Goal: Information Seeking & Learning: Understand process/instructions

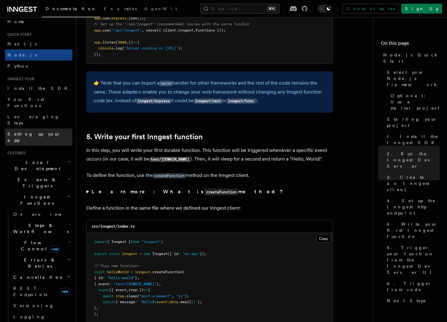
scroll to position [8, 0]
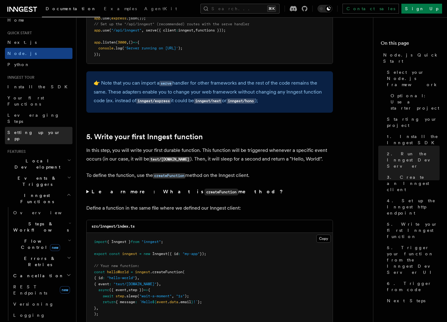
click at [35, 130] on span "Setting up your app" at bounding box center [33, 135] width 53 height 11
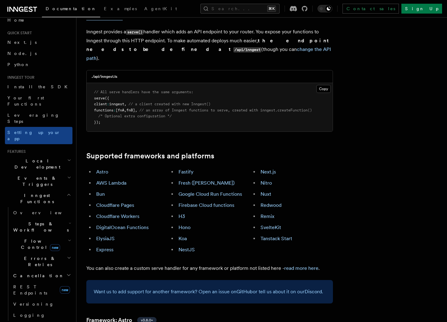
scroll to position [256, 0]
click at [194, 180] on link "Fresh ([PERSON_NAME])" at bounding box center [206, 183] width 56 height 6
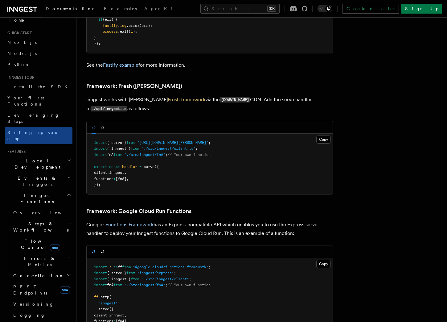
scroll to position [2334, 0]
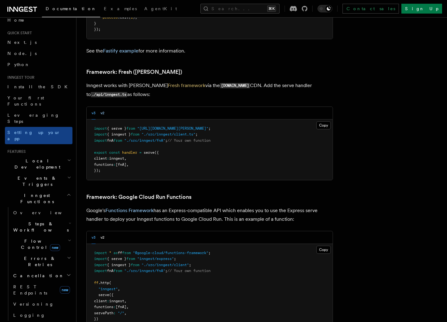
click at [101, 107] on button "v2" at bounding box center [102, 113] width 4 height 13
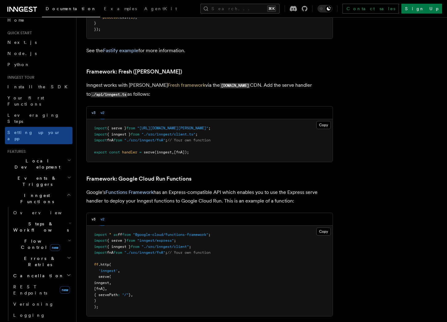
click at [94, 106] on button "v3" at bounding box center [94, 112] width 4 height 13
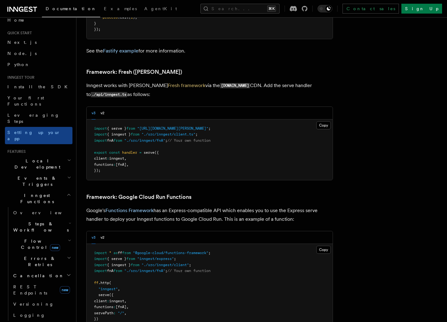
click at [106, 107] on div "v3 v2" at bounding box center [210, 113] width 246 height 13
click at [108, 107] on div "v3 v2" at bounding box center [210, 113] width 246 height 13
click at [105, 107] on div "v3 v2" at bounding box center [210, 113] width 246 height 13
click at [103, 107] on button "v2" at bounding box center [102, 113] width 4 height 13
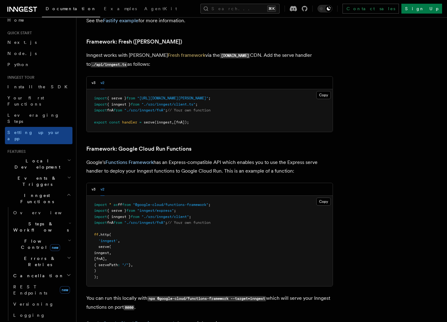
scroll to position [2304, 0]
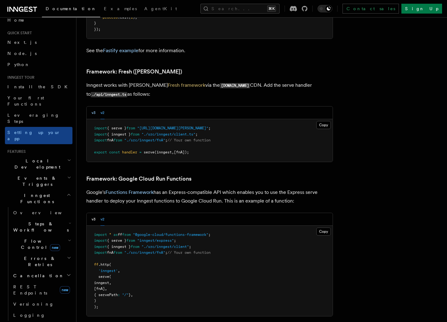
click at [93, 106] on button "v3" at bounding box center [94, 112] width 4 height 13
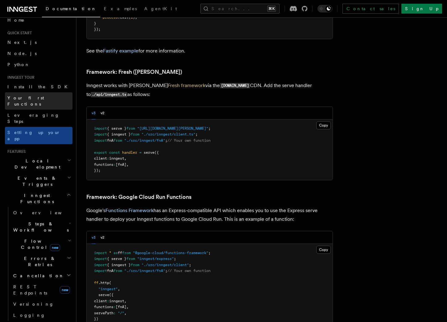
click at [48, 95] on link "Your first Functions" at bounding box center [39, 100] width 68 height 17
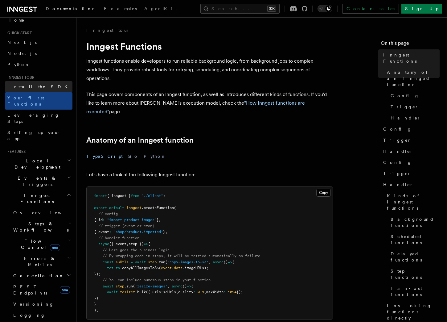
click at [46, 83] on link "Install the SDK" at bounding box center [39, 86] width 68 height 11
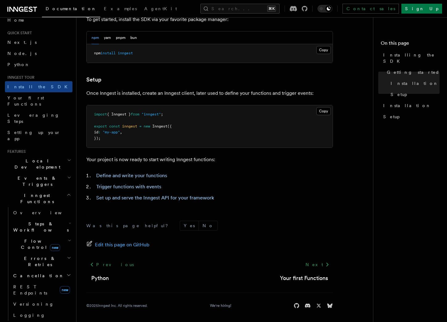
scroll to position [191, 0]
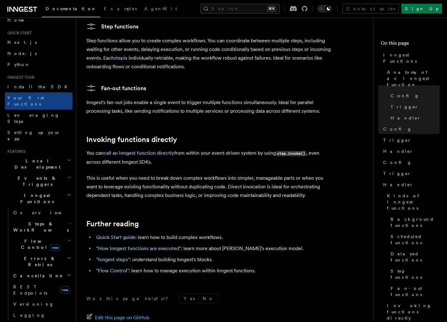
scroll to position [1191, 0]
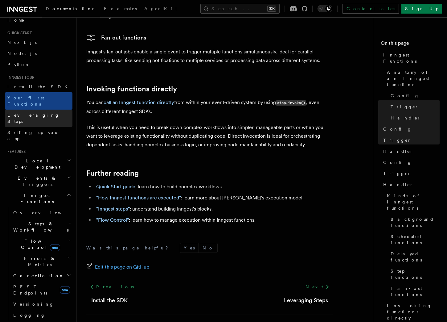
click at [48, 112] on link "Leveraging Steps" at bounding box center [39, 117] width 68 height 17
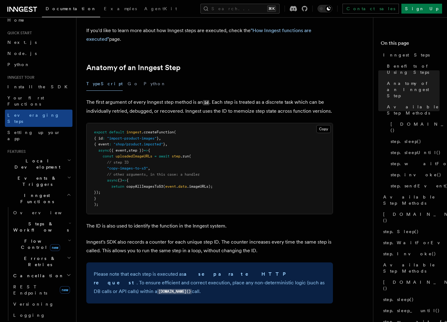
scroll to position [227, 0]
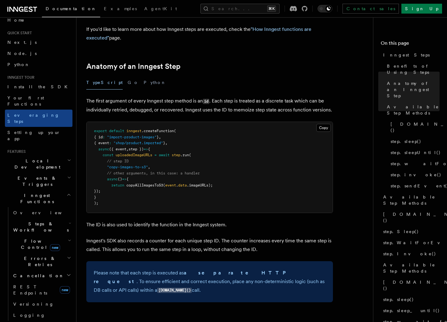
click at [129, 165] on span ""copy-images-to-s3"" at bounding box center [127, 167] width 41 height 4
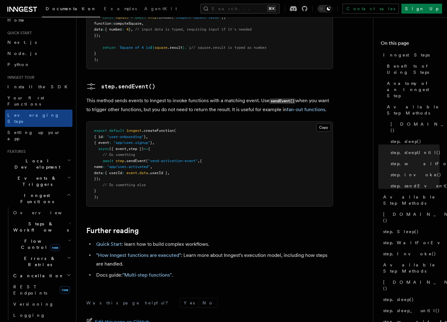
scroll to position [1278, 0]
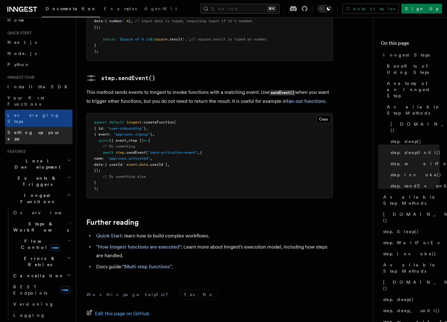
click at [41, 127] on link "Setting up your app" at bounding box center [39, 135] width 68 height 17
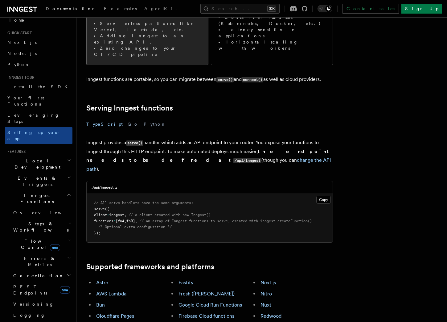
scroll to position [149, 0]
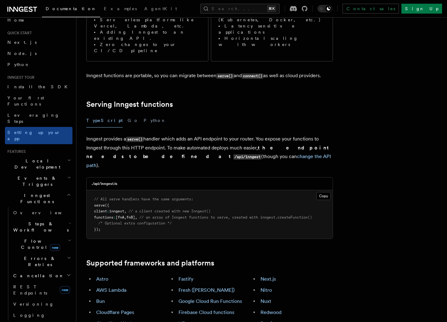
click at [163, 209] on span "// a client created with new Inngest()" at bounding box center [170, 211] width 82 height 4
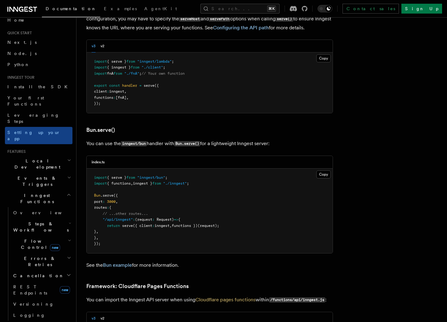
scroll to position [727, 0]
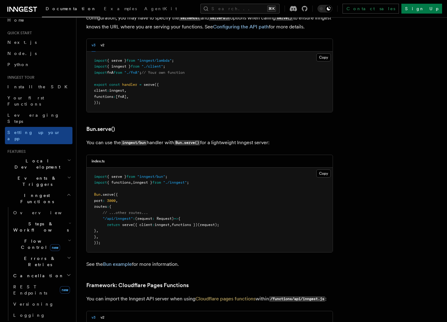
click at [134, 222] on span "({ client" at bounding box center [142, 224] width 19 height 4
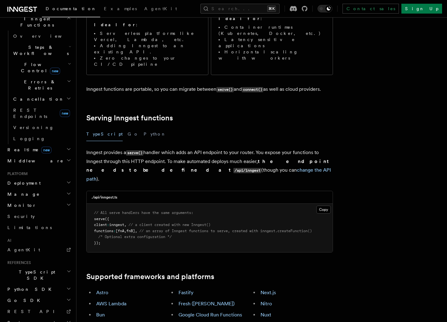
scroll to position [0, 0]
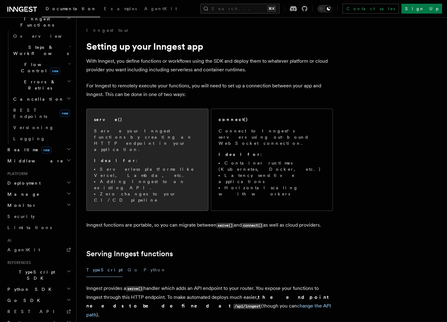
click at [155, 178] on li "Adding Inngest to an existing API." at bounding box center [147, 184] width 107 height 12
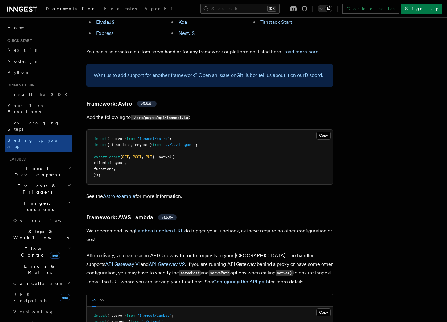
click at [42, 165] on span "Local Development" at bounding box center [36, 171] width 62 height 12
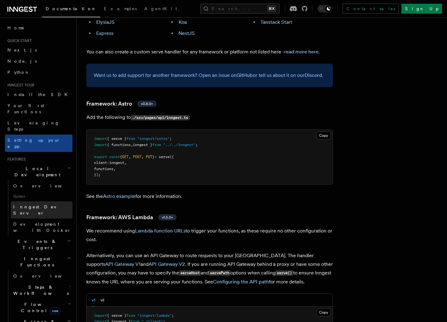
click at [47, 204] on span "Inngest Dev Server" at bounding box center [39, 209] width 53 height 11
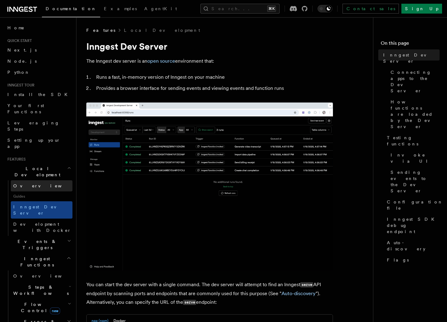
click at [44, 180] on link "Overview" at bounding box center [42, 185] width 62 height 11
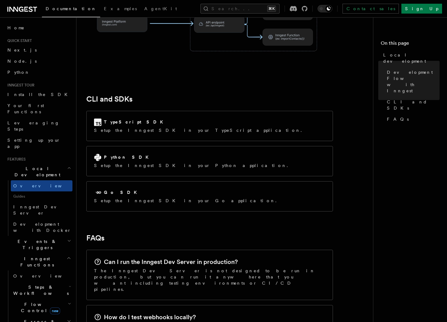
scroll to position [749, 0]
click at [42, 236] on h2 "Events & Triggers" at bounding box center [39, 244] width 68 height 17
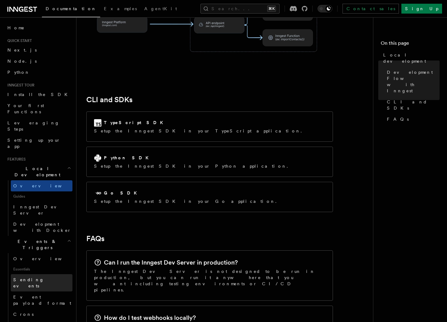
click at [44, 274] on link "Sending events" at bounding box center [42, 282] width 62 height 17
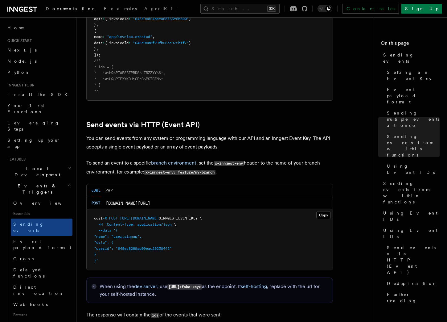
scroll to position [1200, 0]
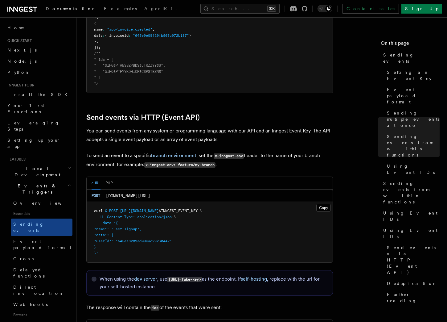
click at [108, 192] on span "[DOMAIN_NAME][URL]" at bounding box center [128, 195] width 44 height 6
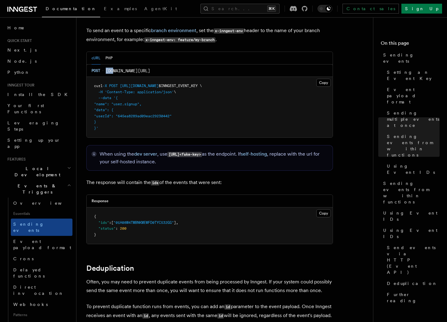
scroll to position [1325, 0]
click at [40, 253] on link "Crons" at bounding box center [42, 258] width 62 height 11
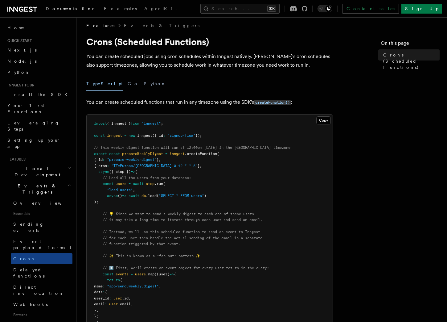
scroll to position [4, 0]
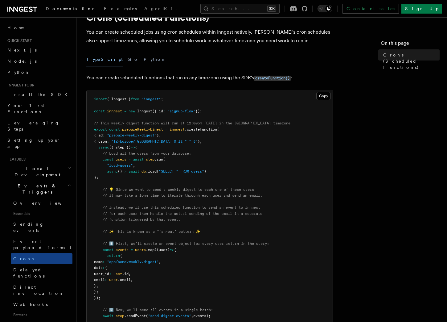
scroll to position [32, 0]
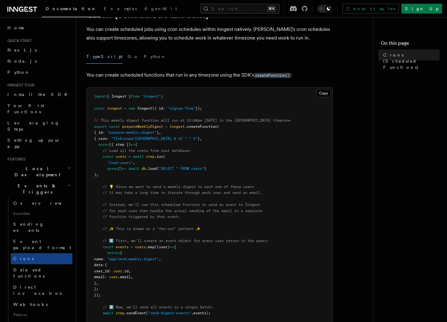
click at [82, 200] on div "Features Events & Triggers Crons (Scheduled Functions) You can create scheduled…" at bounding box center [236, 306] width 321 height 676
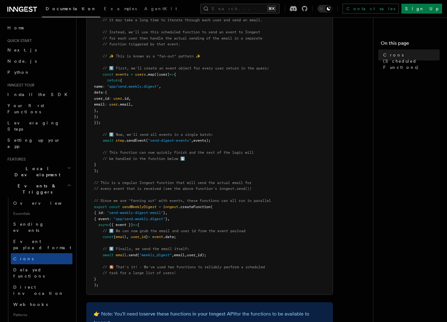
scroll to position [0, 0]
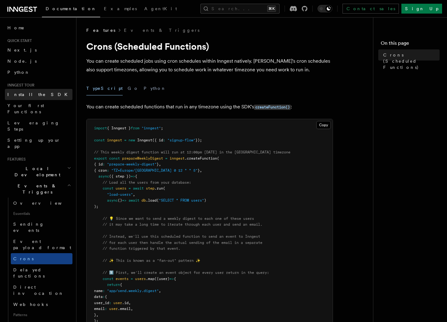
click at [22, 96] on span "Install the SDK" at bounding box center [39, 94] width 64 height 5
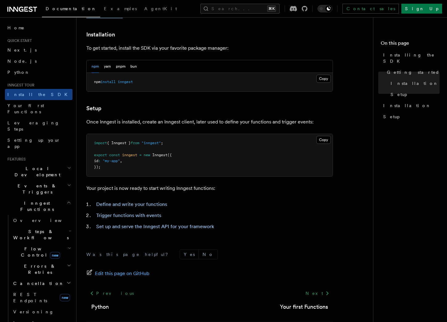
scroll to position [162, 0]
click at [127, 225] on link "Set up and serve the Inngest API for your framework" at bounding box center [155, 226] width 118 height 6
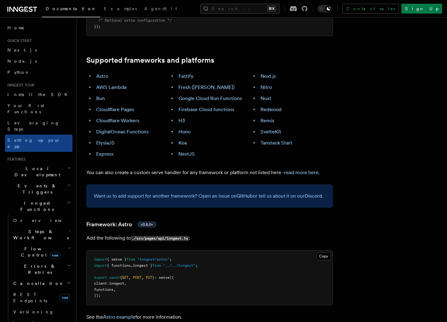
scroll to position [344, 0]
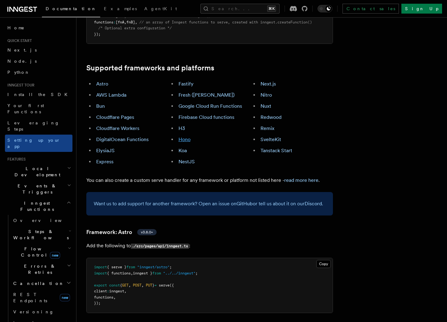
click at [181, 136] on link "Hono" at bounding box center [184, 139] width 12 height 6
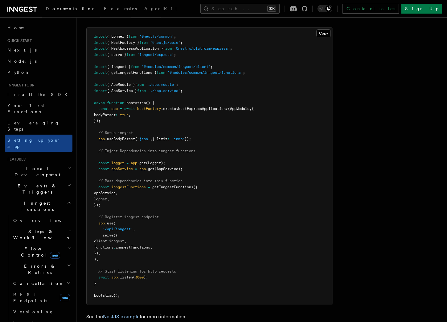
scroll to position [3720, 0]
